Goal: Use online tool/utility: Use online tool/utility

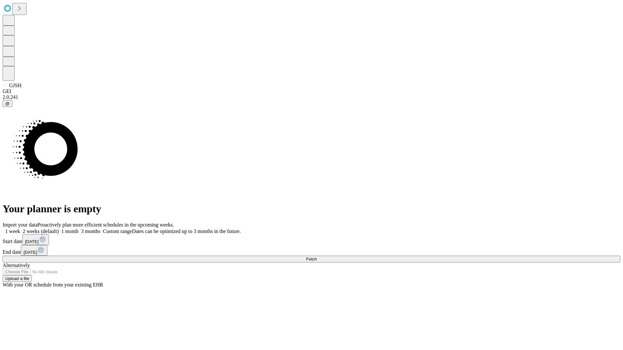
click at [317, 257] on span "Fetch" at bounding box center [311, 259] width 11 height 5
